Goal: Transaction & Acquisition: Purchase product/service

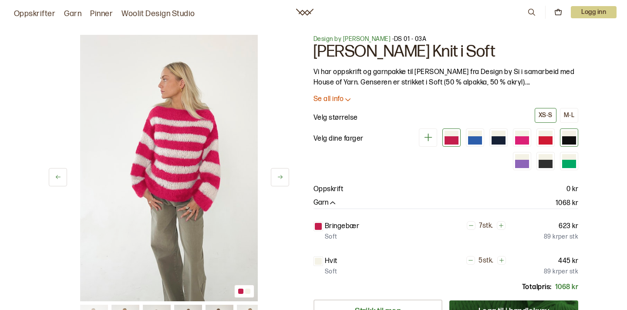
scroll to position [12, 0]
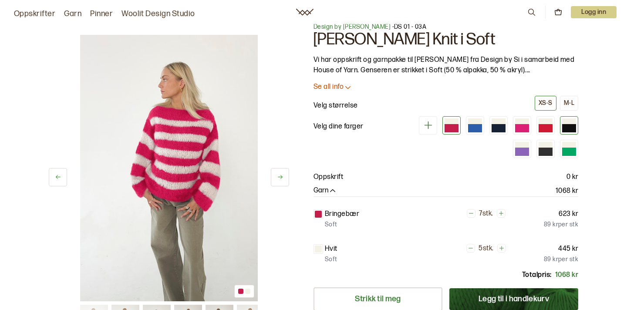
click at [567, 126] on div at bounding box center [569, 128] width 14 height 8
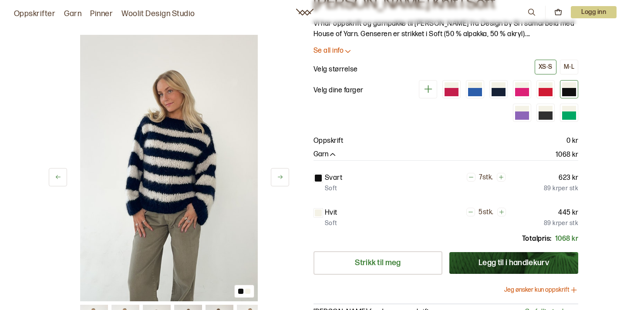
scroll to position [31, 0]
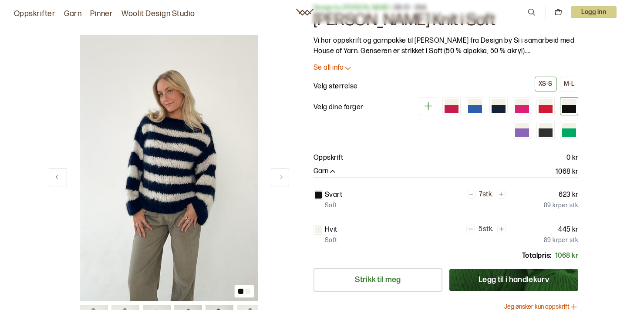
click at [338, 69] on p "Se all info" at bounding box center [329, 68] width 30 height 9
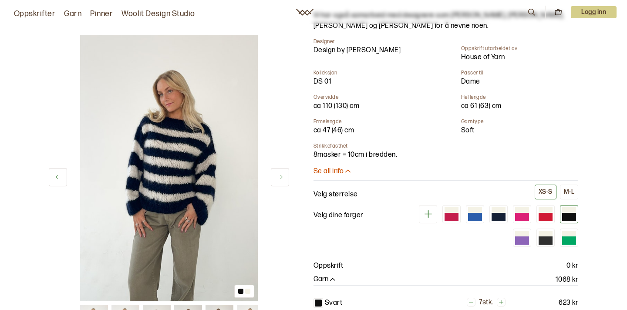
scroll to position [128, 0]
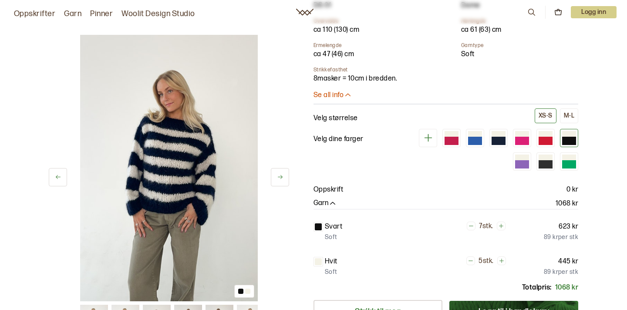
click at [332, 142] on p "Velg dine farger" at bounding box center [339, 139] width 50 height 10
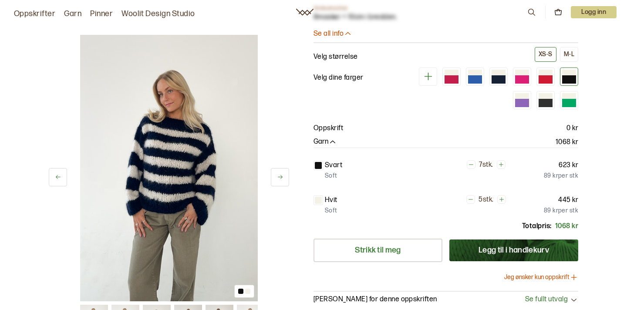
scroll to position [279, 0]
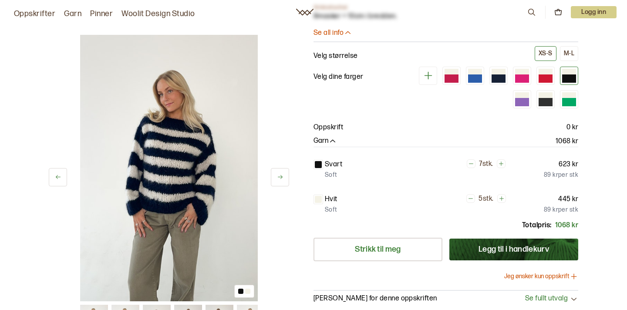
click at [425, 76] on icon at bounding box center [428, 75] width 11 height 11
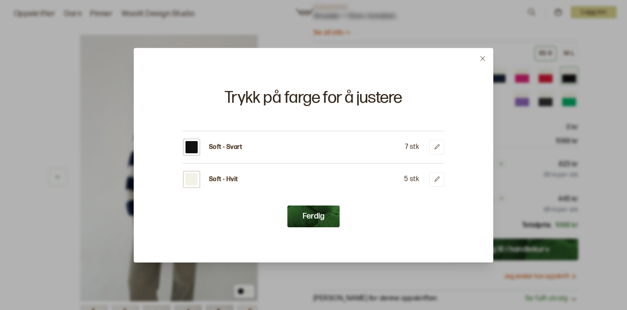
click at [436, 188] on div "Trykk på farge for å justere Soft - Svart 7 stk Soft - Hvit 5 stk Ferdig" at bounding box center [313, 159] width 261 height 138
click at [196, 182] on div at bounding box center [192, 179] width 12 height 12
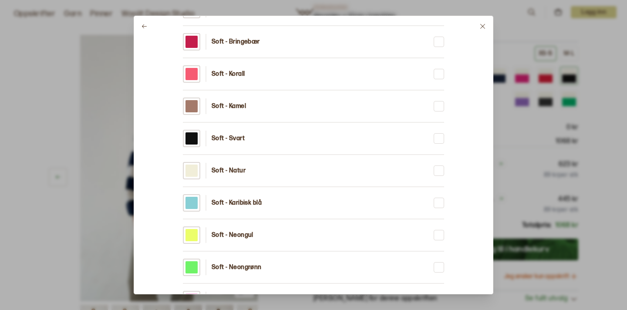
scroll to position [619, 0]
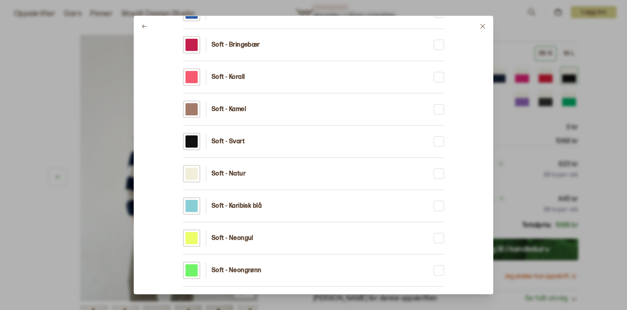
click at [217, 124] on div "Soft - Lavendel Soft - Ananas mix Soft - Rosa eple mix Soft - Mørk beige rosa m…" at bounding box center [313, 141] width 261 height 1337
click at [217, 143] on p "Soft - Svart" at bounding box center [228, 141] width 33 height 9
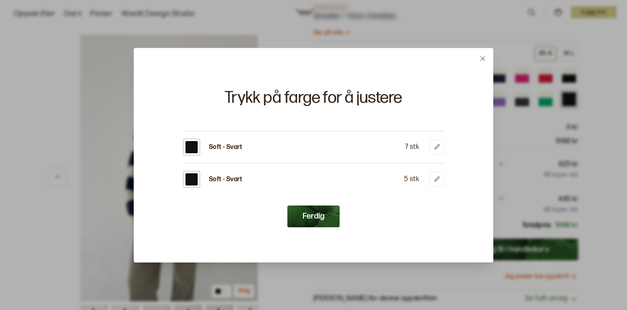
click at [319, 221] on button "Ferdig" at bounding box center [314, 217] width 52 height 22
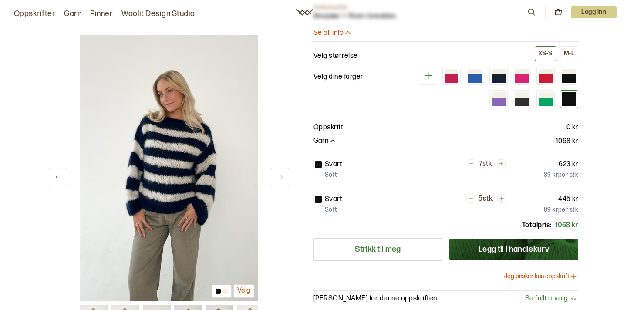
click at [279, 164] on div "8 av 11 Velg" at bounding box center [169, 168] width 240 height 267
click at [280, 173] on button at bounding box center [280, 177] width 18 height 18
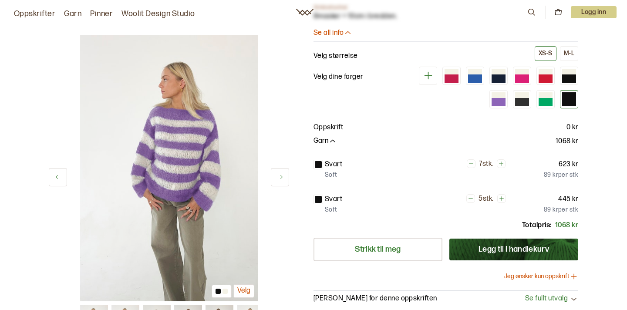
click at [281, 173] on button at bounding box center [280, 177] width 18 height 18
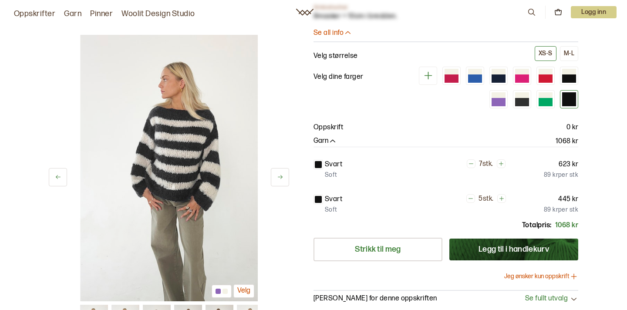
click at [281, 173] on button at bounding box center [280, 177] width 18 height 18
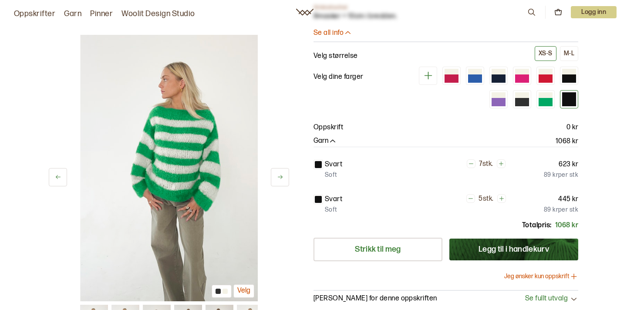
click at [281, 173] on button at bounding box center [280, 177] width 18 height 18
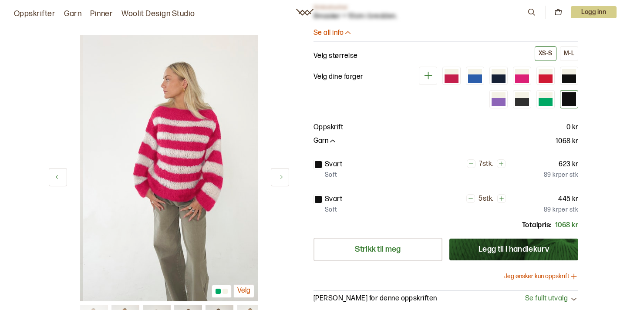
click at [281, 173] on button at bounding box center [280, 177] width 18 height 18
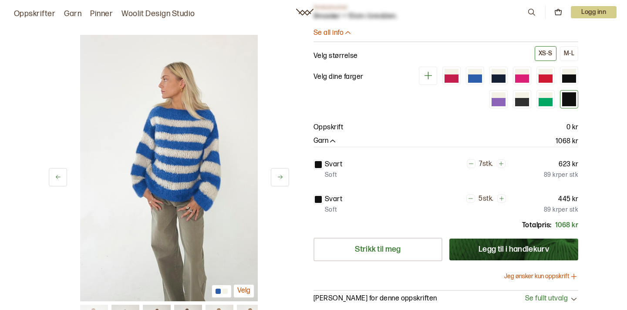
click at [281, 173] on button at bounding box center [280, 177] width 18 height 18
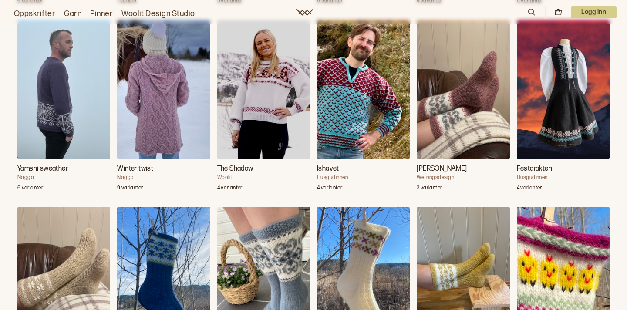
scroll to position [1171, 0]
